Goal: Find specific page/section: Find specific page/section

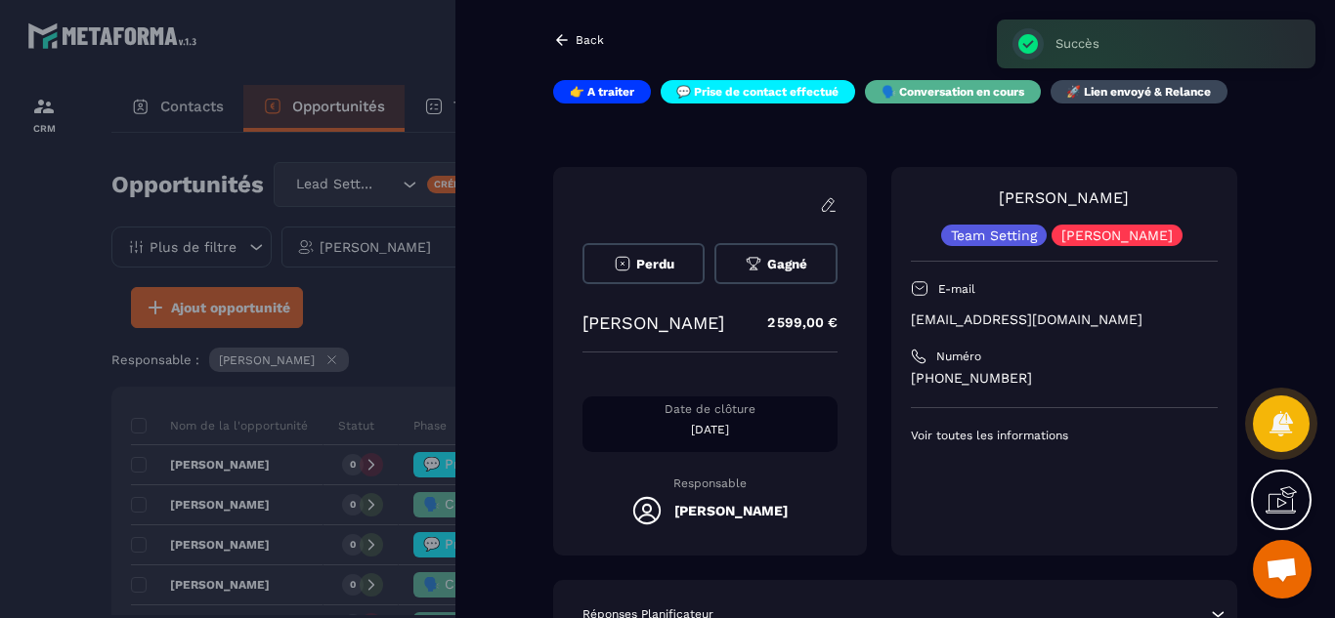
scroll to position [352, 0]
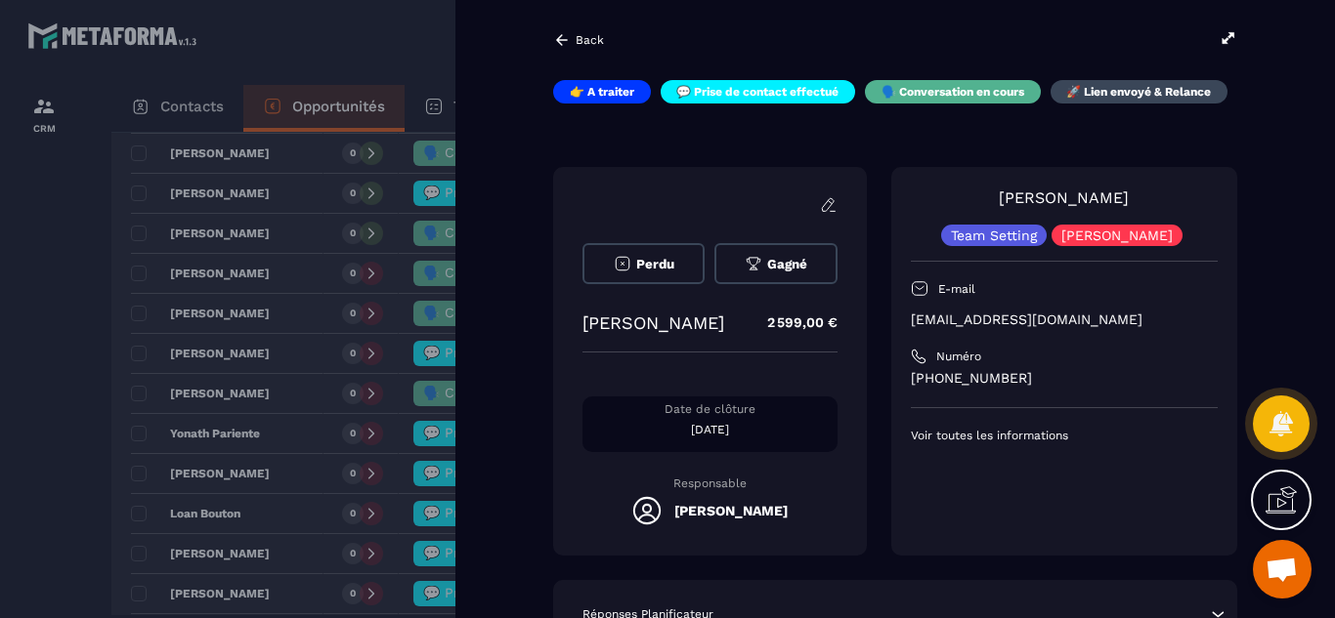
click at [57, 318] on div at bounding box center [667, 309] width 1335 height 618
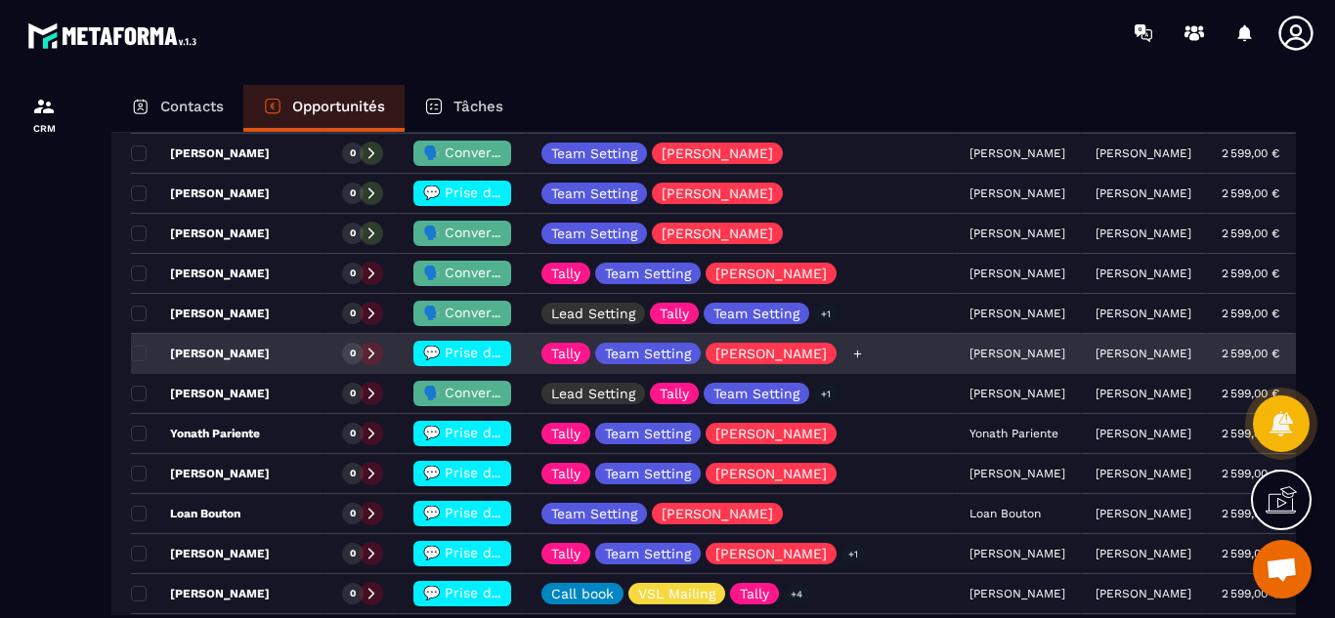
click at [851, 358] on icon at bounding box center [857, 354] width 13 height 13
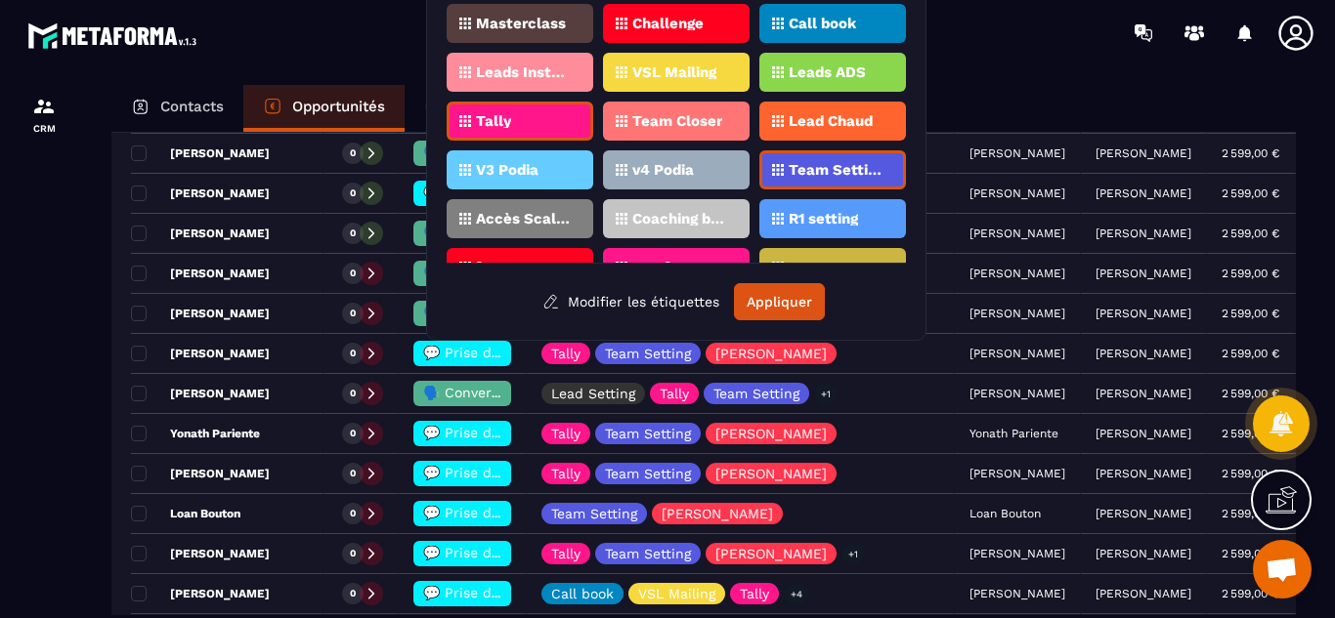
click at [822, 221] on p "R1 setting" at bounding box center [822, 219] width 69 height 14
click at [777, 296] on button "Appliquer" at bounding box center [779, 301] width 91 height 37
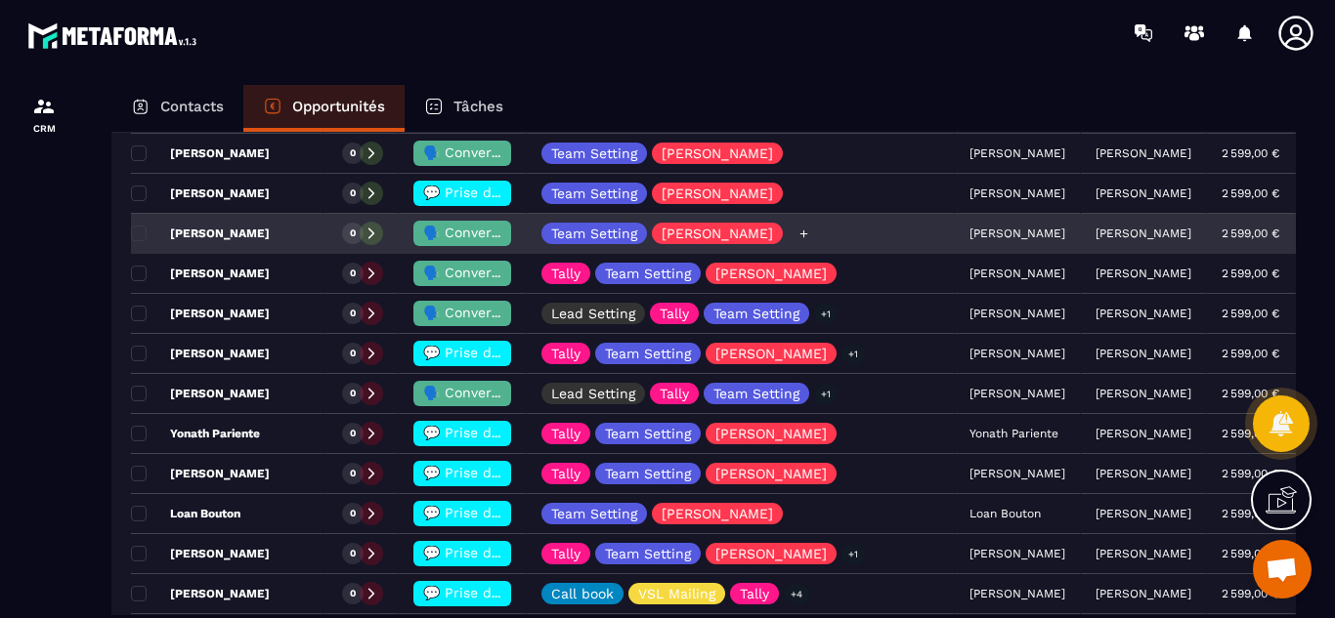
click at [871, 232] on div "Team Setting [PERSON_NAME]" at bounding box center [741, 234] width 428 height 39
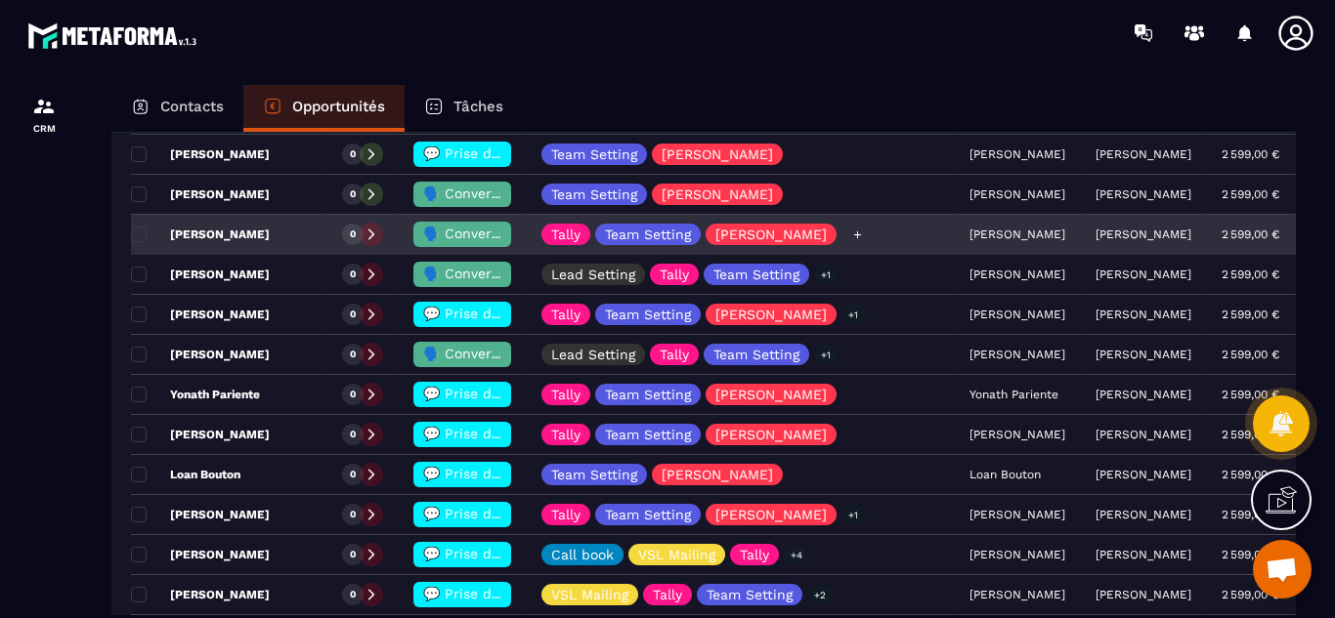
click at [846, 235] on div "Tally Team Setting [PERSON_NAME]" at bounding box center [741, 235] width 428 height 39
click at [823, 234] on div "Tally Team Setting [PERSON_NAME]" at bounding box center [741, 235] width 428 height 39
click at [229, 235] on p "[PERSON_NAME]" at bounding box center [200, 235] width 139 height 16
